Goal: Submit feedback/report problem: Submit feedback/report problem

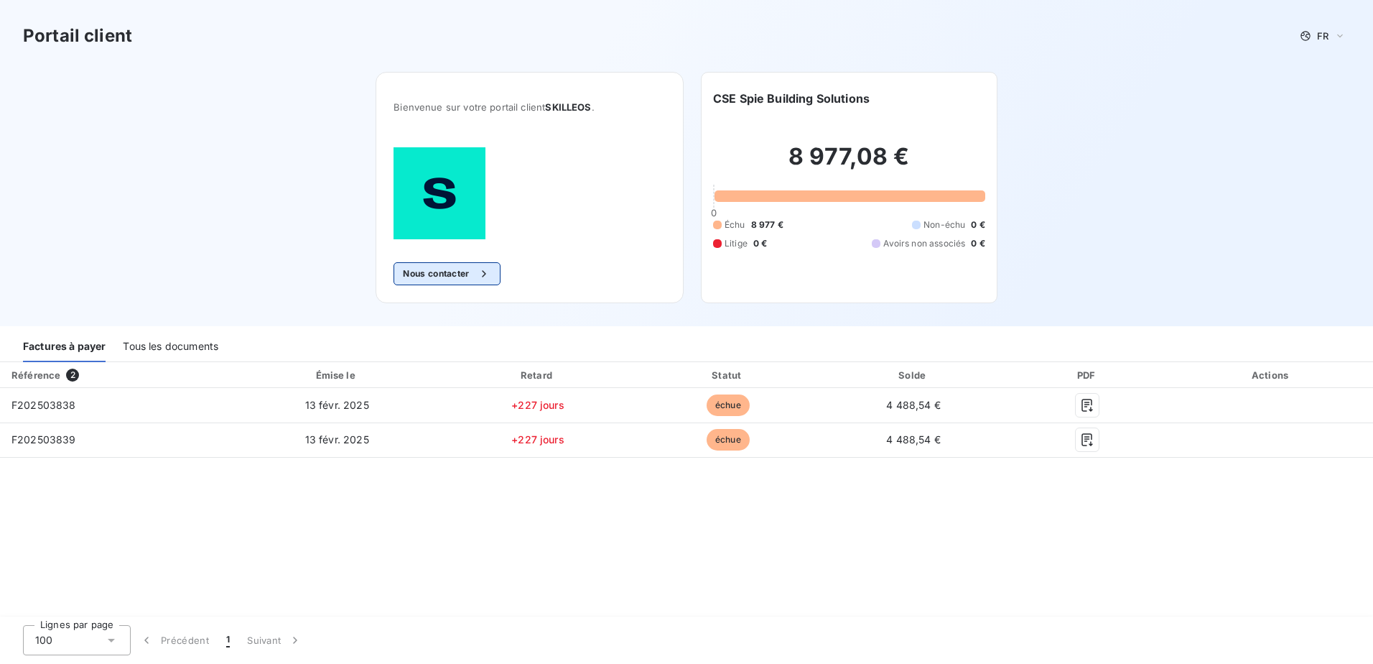
click at [433, 269] on button "Nous contacter" at bounding box center [447, 273] width 106 height 23
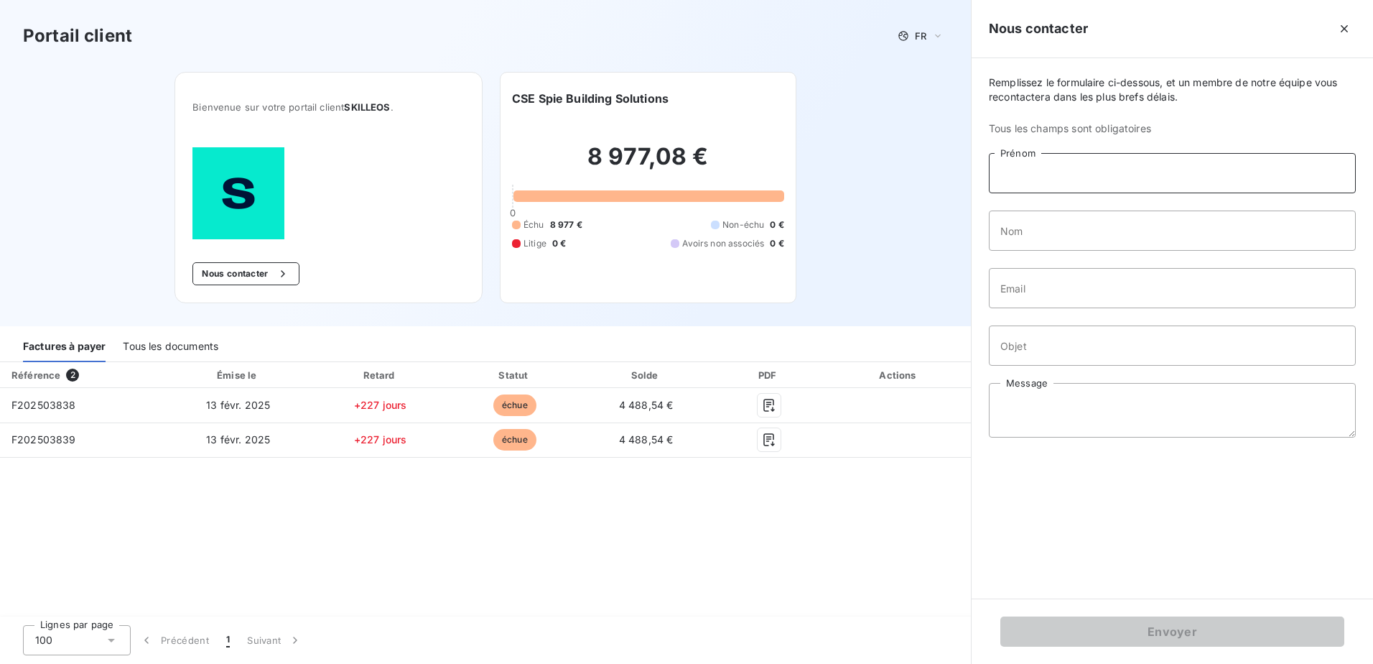
click at [1064, 174] on input "Prénom" at bounding box center [1172, 173] width 367 height 40
type input "[PERSON_NAME]"
type input "ARADAS-[PERSON_NAME]"
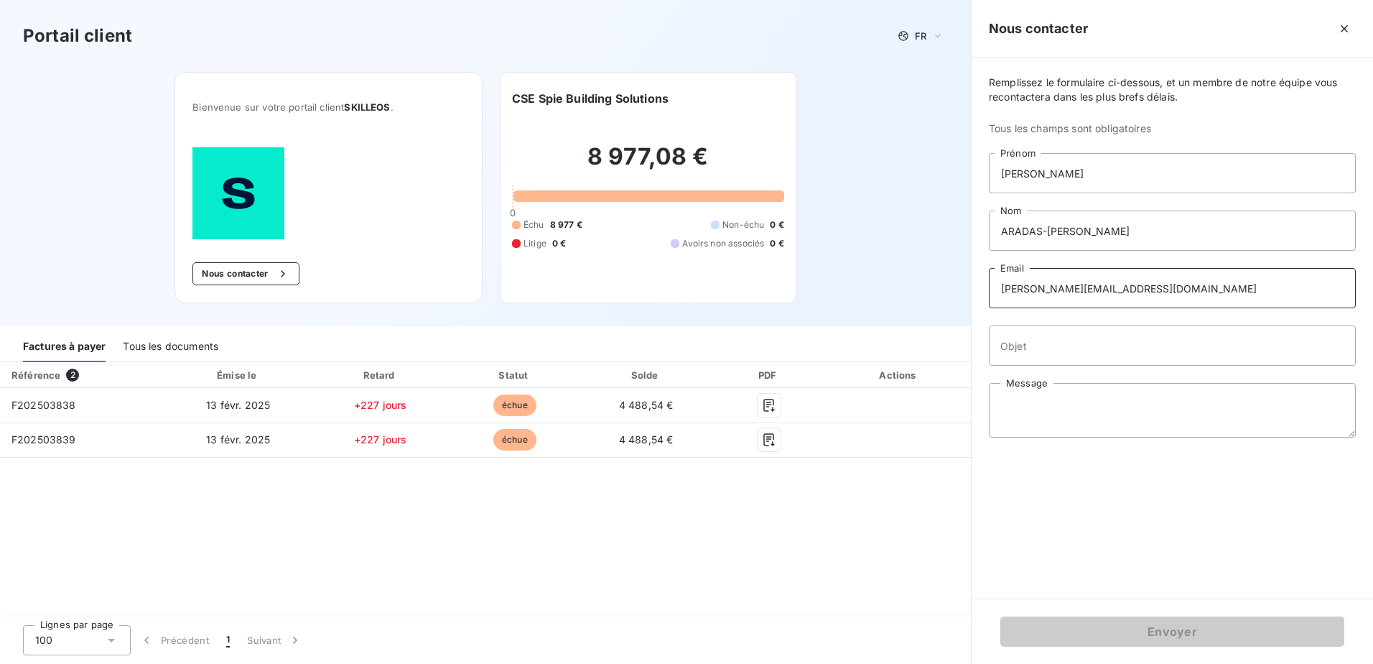
click at [1180, 291] on input "[PERSON_NAME][EMAIL_ADDRESS][DOMAIN_NAME]" at bounding box center [1172, 288] width 367 height 40
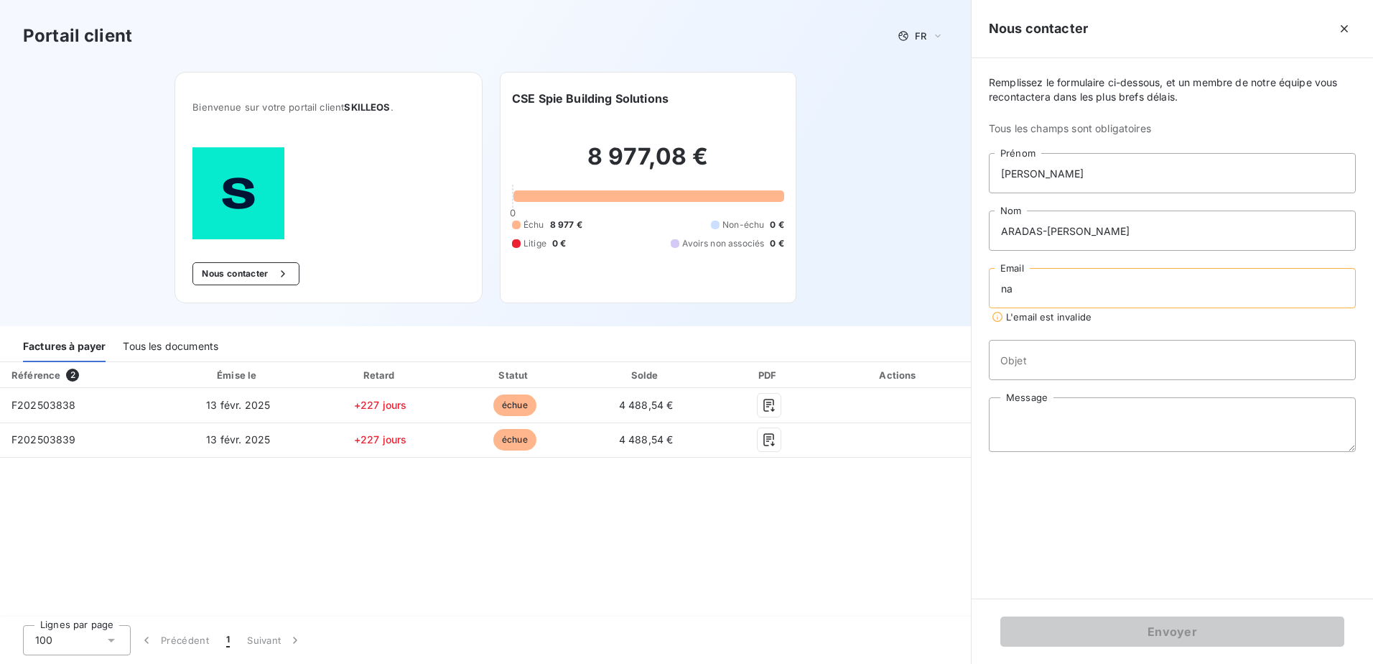
type input "n"
type input "[PERSON_NAME][EMAIL_ADDRESS][DOMAIN_NAME]"
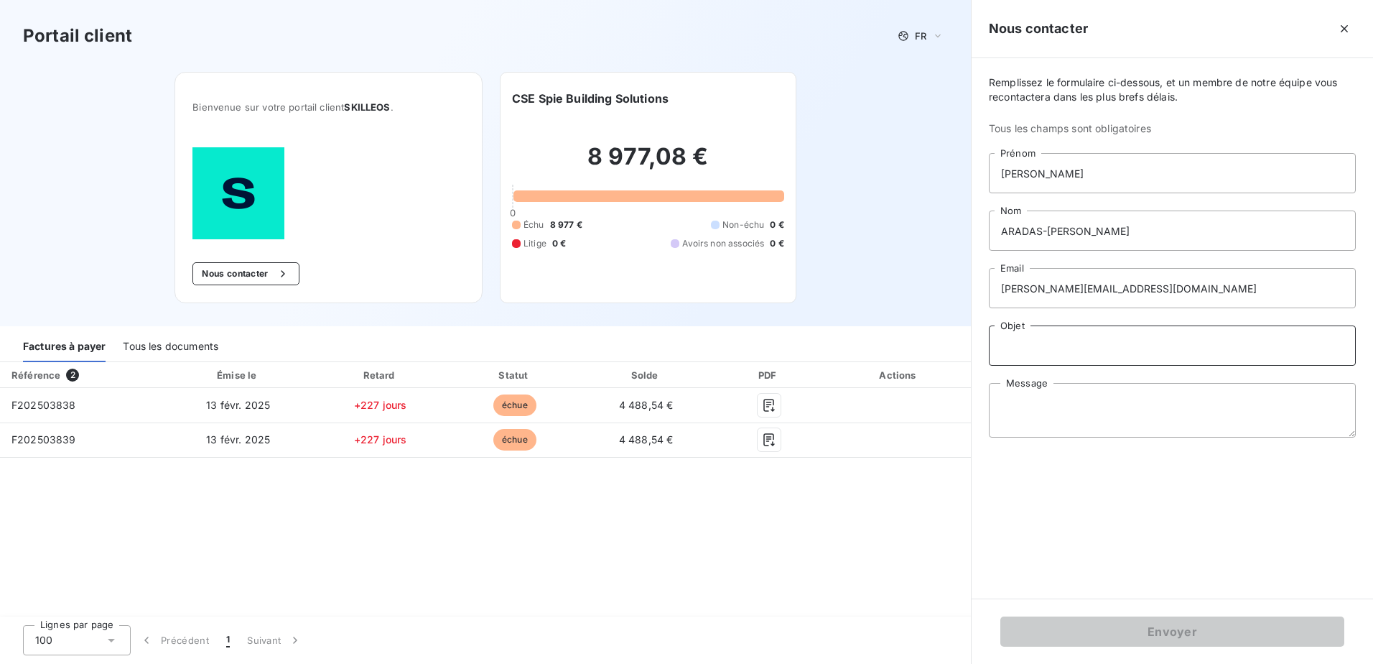
click at [1064, 343] on input "Objet" at bounding box center [1172, 345] width 367 height 40
type input "Adresse de facturation erronée"
click at [1035, 404] on textarea "Message" at bounding box center [1172, 410] width 367 height 55
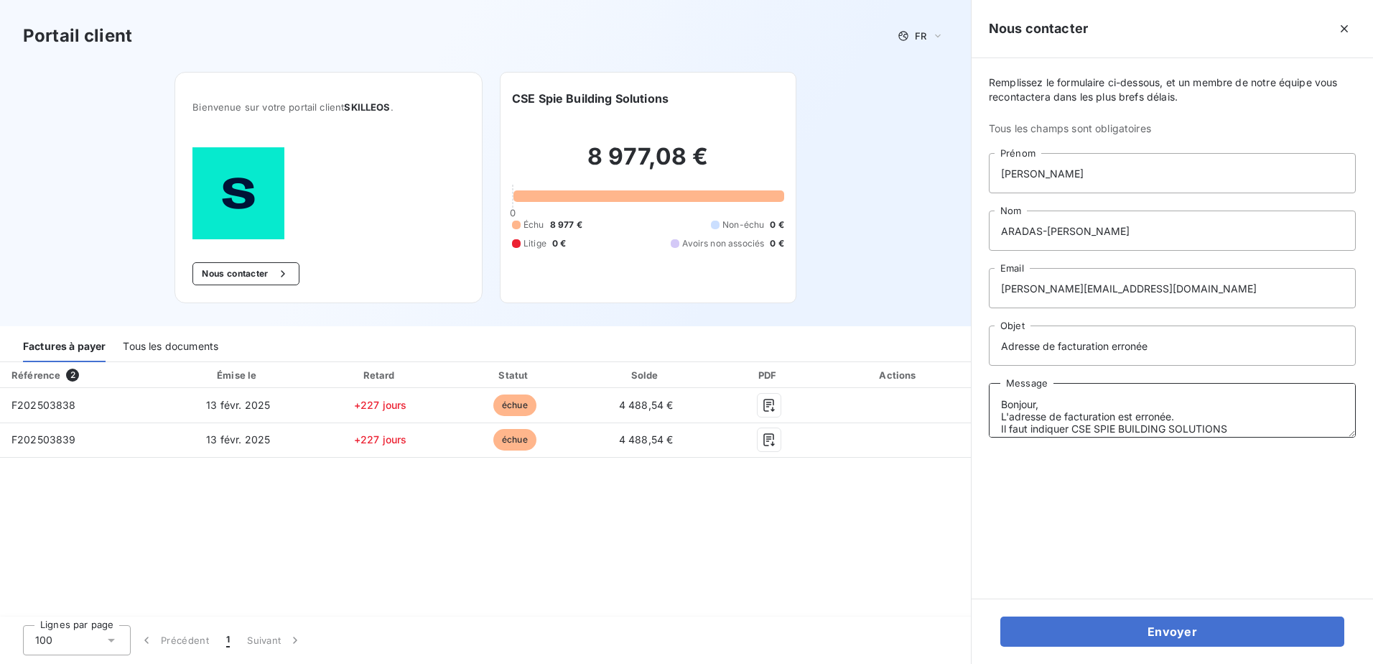
scroll to position [10, 0]
click at [1073, 417] on textarea "Bonjour, L'adresse de facturation est erronée. Il faut indiquer CSE SPIE BUILDI…" at bounding box center [1172, 410] width 367 height 55
drag, startPoint x: 1102, startPoint y: 415, endPoint x: 1117, endPoint y: 414, distance: 15.8
click at [1104, 414] on textarea "Bonjour, L'adresse de facturation est erronée. Il faut indiquer CSE SPIE BUILDI…" at bounding box center [1172, 410] width 367 height 55
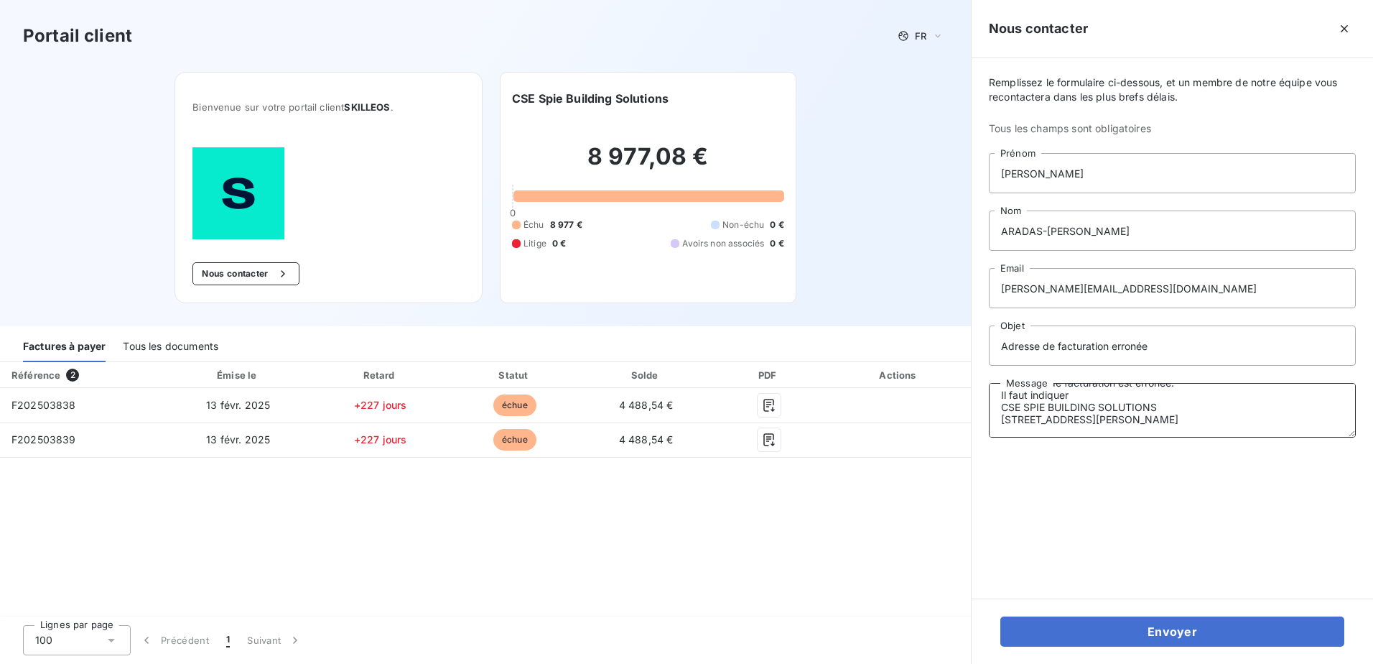
scroll to position [49, 0]
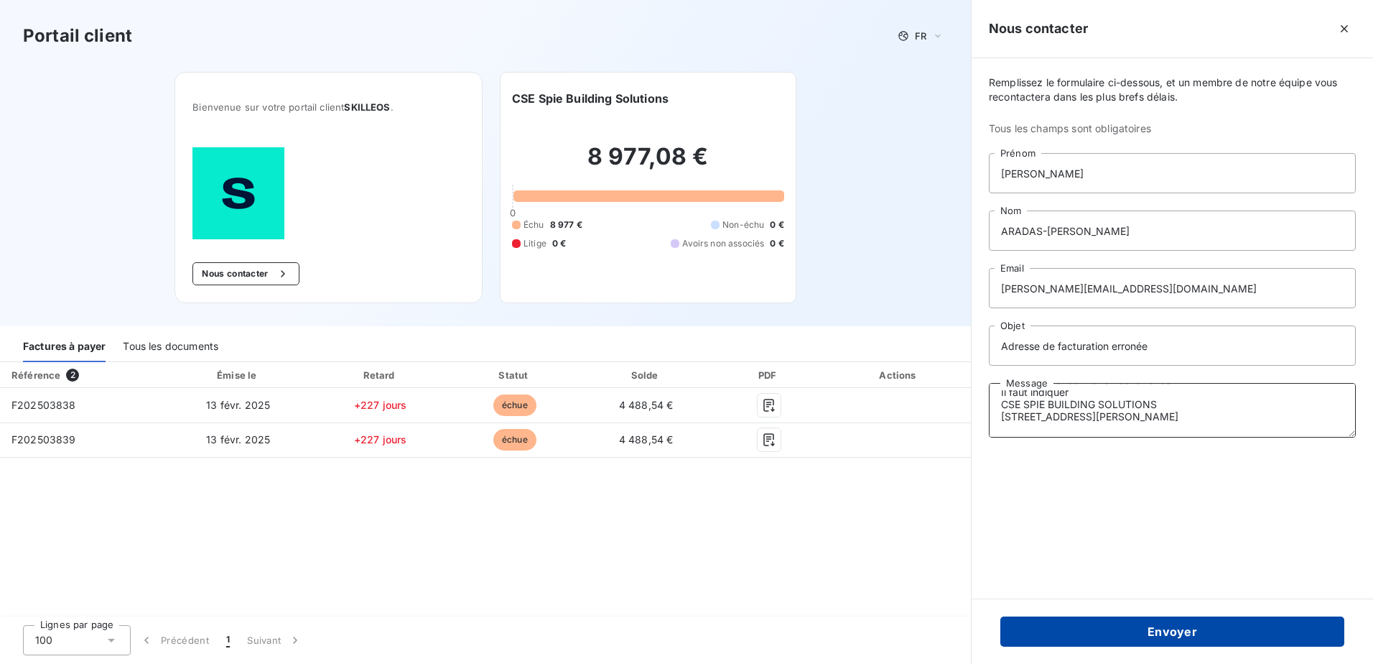
type textarea "Bonjour, L'adresse de facturation est erronée. Il faut indiquer CSE SPIE BUILDI…"
click at [1113, 631] on button "Envoyer" at bounding box center [1172, 631] width 344 height 30
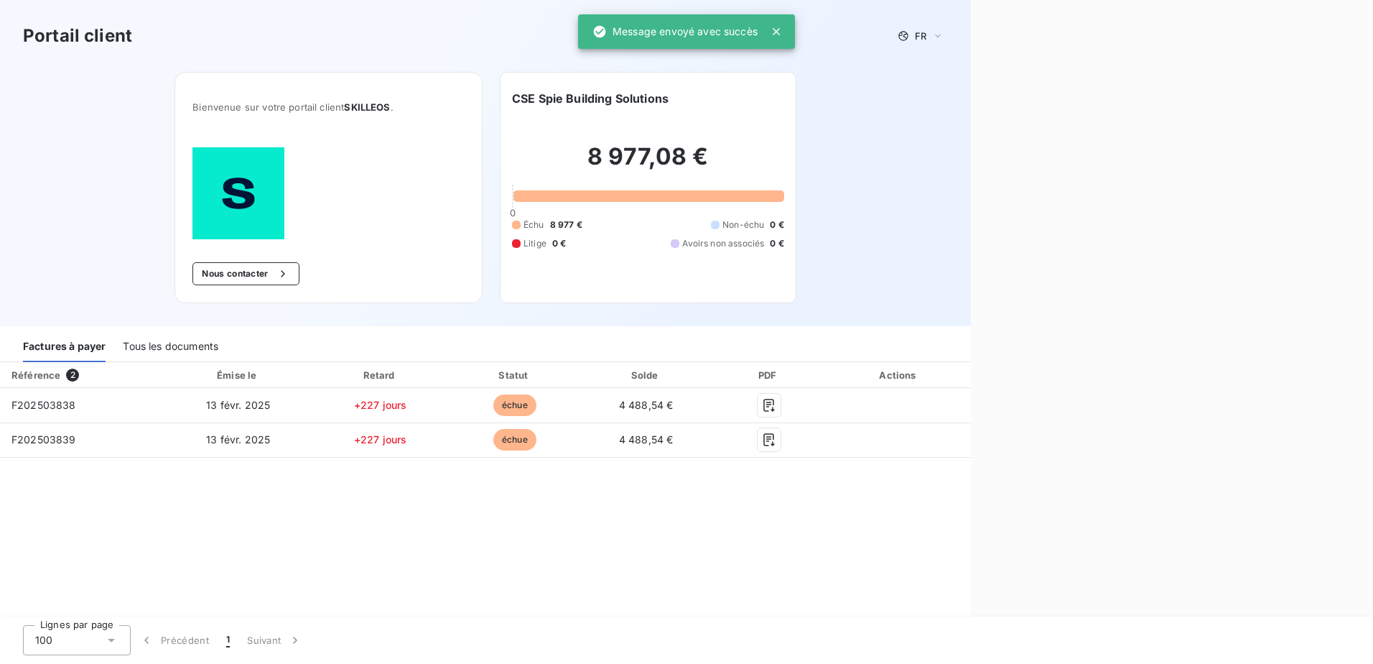
scroll to position [0, 0]
